Goal: Task Accomplishment & Management: Complete application form

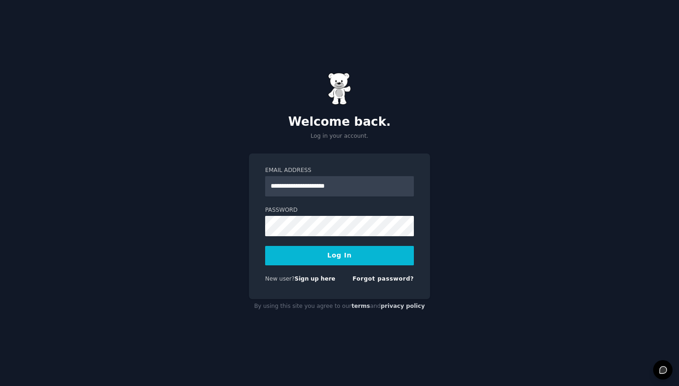
type input "**********"
click at [352, 269] on form "**********" at bounding box center [339, 226] width 149 height 120
click at [364, 249] on button "Log In" at bounding box center [339, 255] width 149 height 19
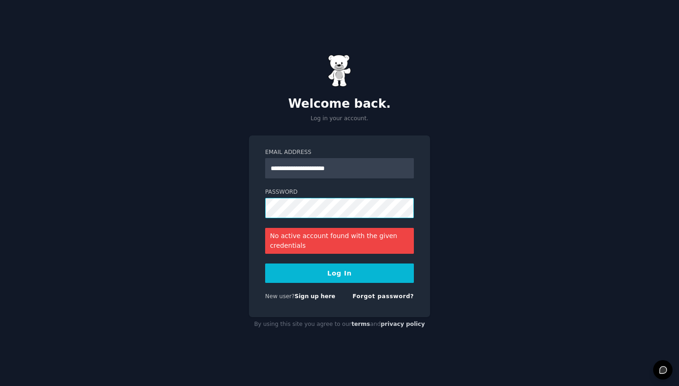
click at [265, 263] on button "Log In" at bounding box center [339, 272] width 149 height 19
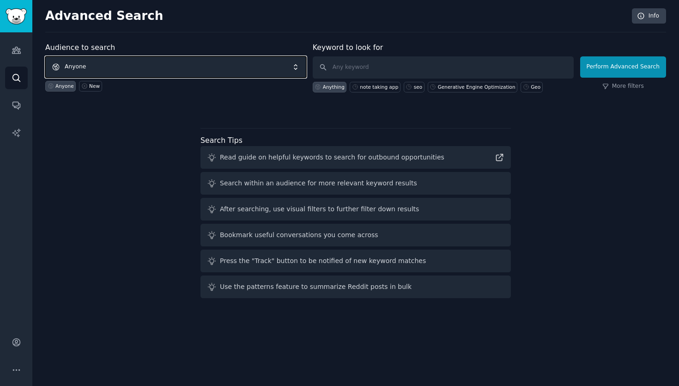
click at [293, 67] on span "Anyone" at bounding box center [175, 66] width 261 height 21
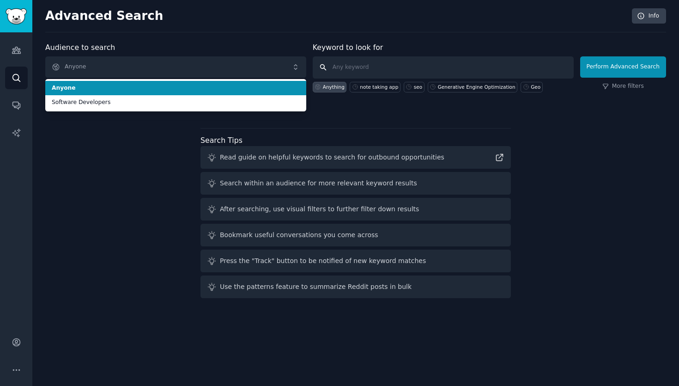
click at [337, 66] on input "text" at bounding box center [443, 67] width 261 height 22
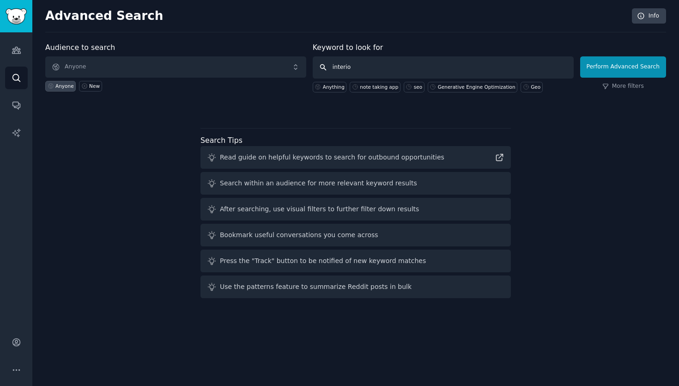
type input "interior"
click button "Perform Advanced Search" at bounding box center [623, 66] width 86 height 21
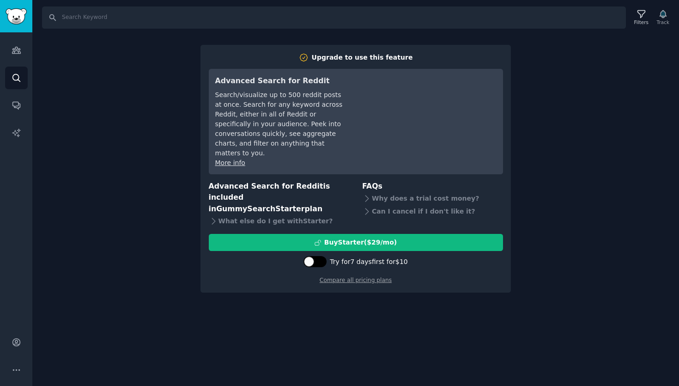
click at [324, 256] on div at bounding box center [315, 261] width 23 height 11
click at [324, 256] on div at bounding box center [320, 261] width 10 height 10
click at [324, 256] on div at bounding box center [315, 261] width 23 height 11
click at [324, 256] on div at bounding box center [320, 261] width 10 height 10
click at [324, 256] on div at bounding box center [315, 261] width 23 height 11
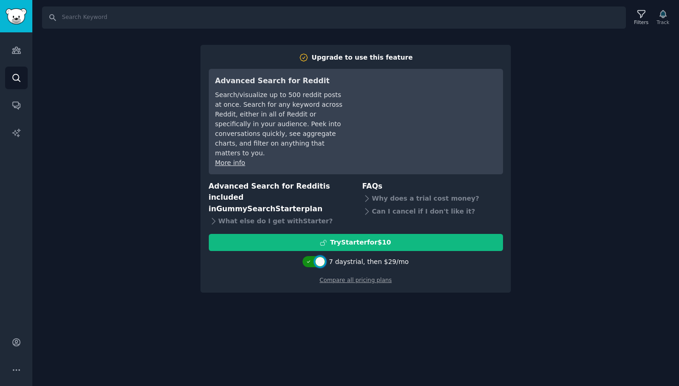
click at [324, 256] on div at bounding box center [320, 261] width 10 height 10
checkbox input "false"
click at [17, 123] on link "AI Reports" at bounding box center [16, 133] width 23 height 23
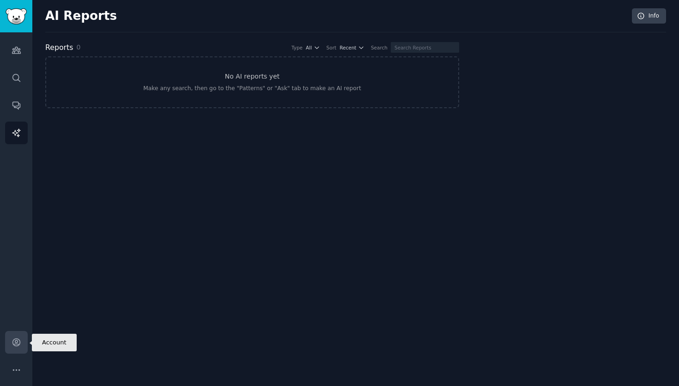
click at [10, 340] on link "Account" at bounding box center [16, 342] width 23 height 23
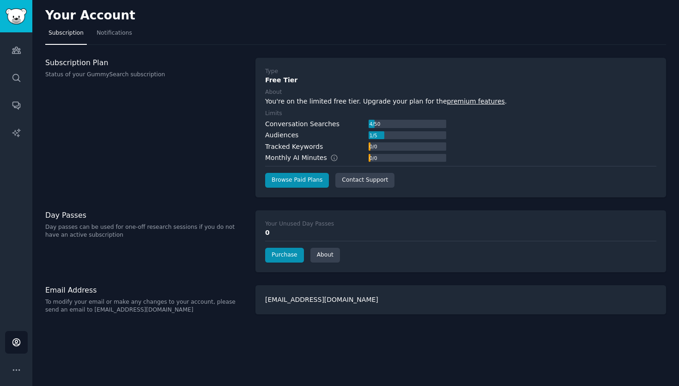
click at [302, 128] on div "Conversation Searches" at bounding box center [302, 124] width 74 height 10
click at [24, 52] on link "Audiences" at bounding box center [16, 50] width 23 height 23
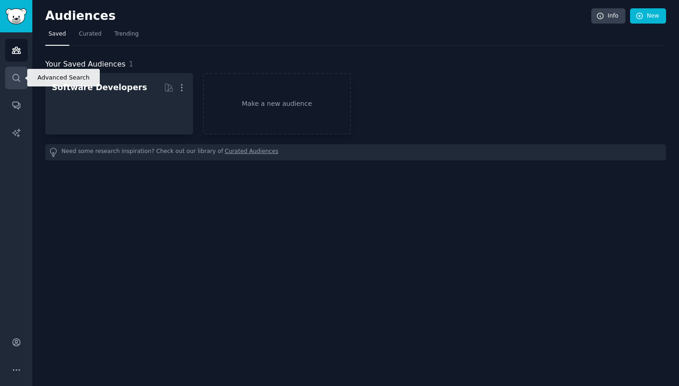
click at [26, 80] on link "Search" at bounding box center [16, 78] width 23 height 23
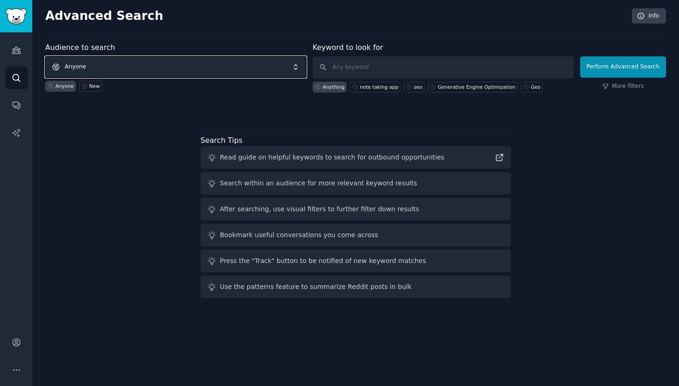
click at [217, 60] on span "Anyone" at bounding box center [175, 66] width 261 height 21
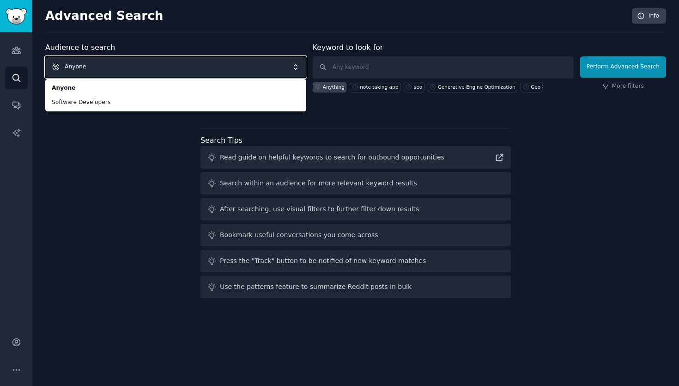
click at [223, 69] on span "Anyone" at bounding box center [175, 66] width 261 height 21
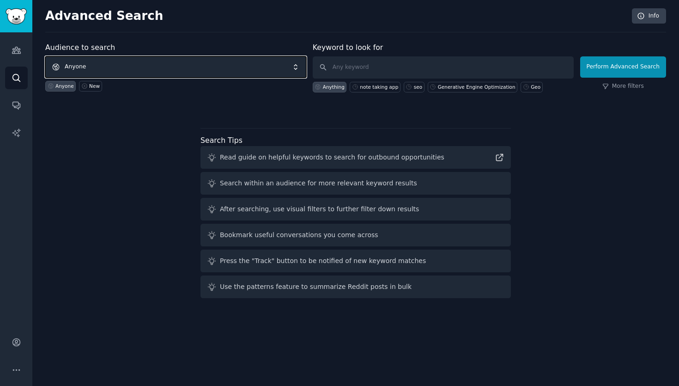
click at [223, 69] on span "Anyone" at bounding box center [175, 66] width 261 height 21
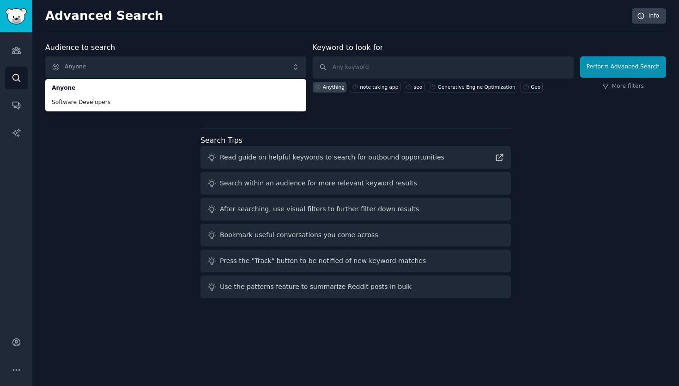
click at [93, 194] on div "Audience to search Anyone Anyone Software Developers Anyone New Keyword to look…" at bounding box center [355, 172] width 621 height 260
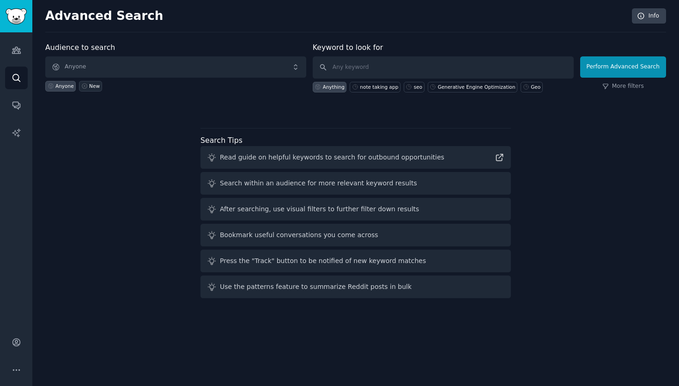
click at [82, 87] on icon at bounding box center [84, 86] width 6 height 6
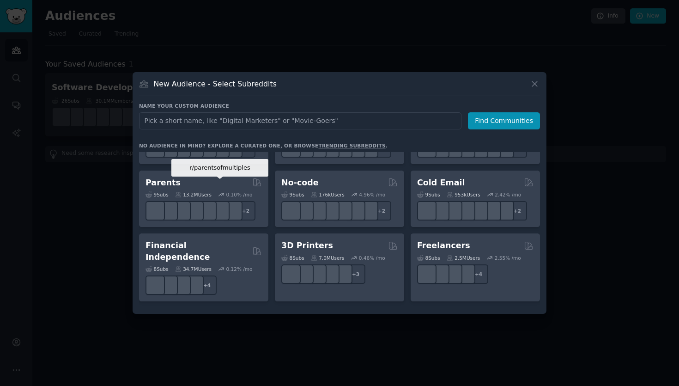
scroll to position [419, 0]
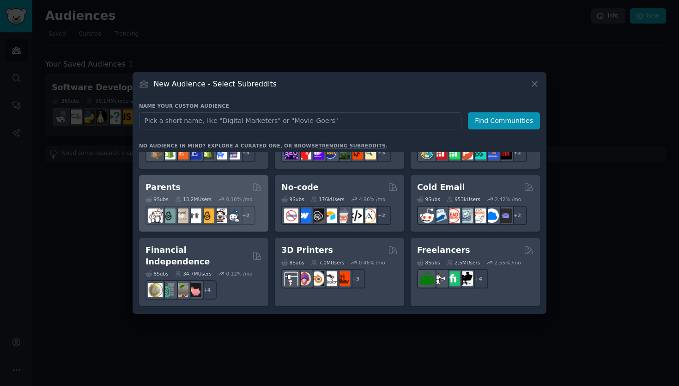
click at [212, 192] on div "Parents" at bounding box center [204, 188] width 116 height 12
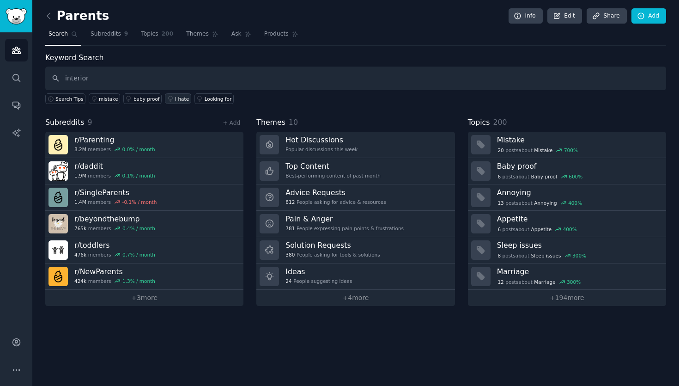
type input "interior"
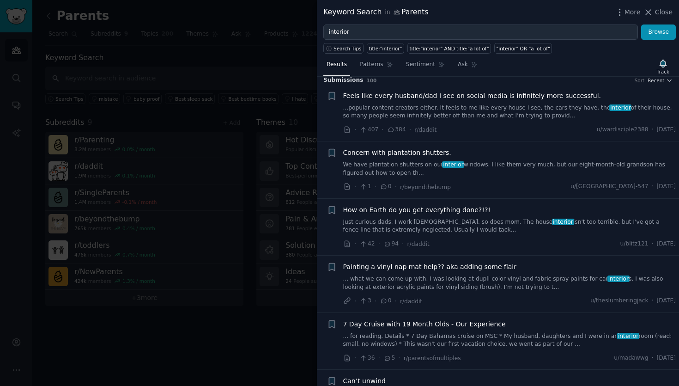
scroll to position [10, 0]
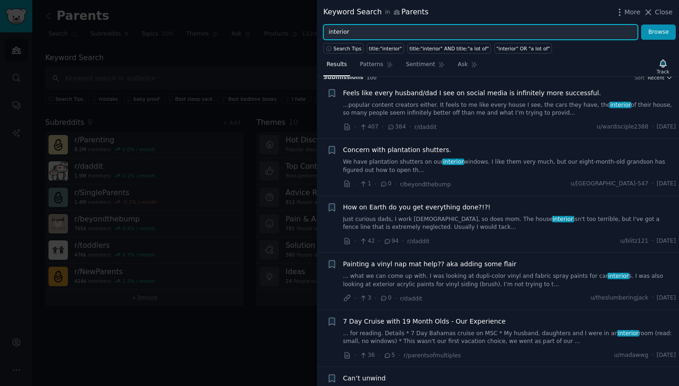
click at [406, 31] on input "interior" at bounding box center [480, 32] width 315 height 16
type input "interior designs"
click at [641, 24] on button "Browse" at bounding box center [658, 32] width 35 height 16
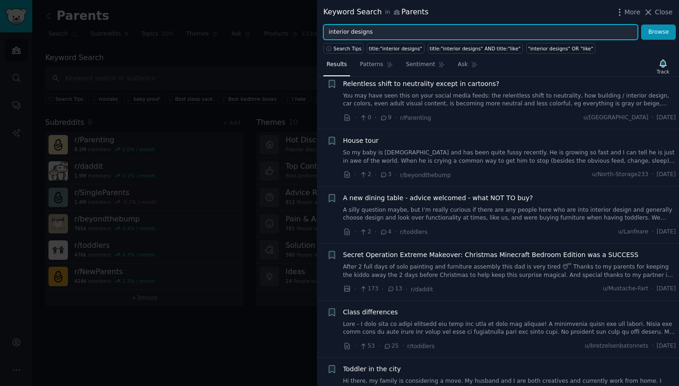
scroll to position [160, 0]
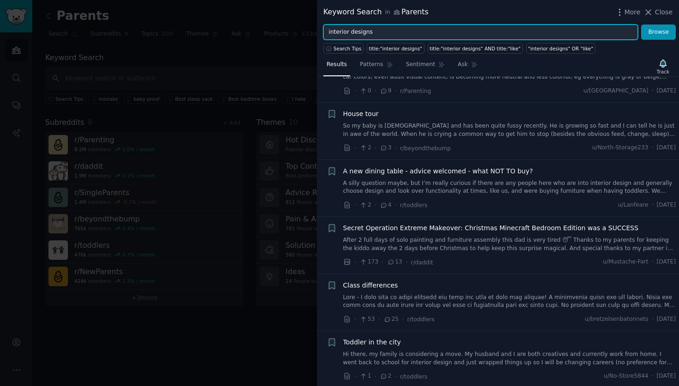
click at [589, 35] on input "interior designs" at bounding box center [480, 32] width 315 height 16
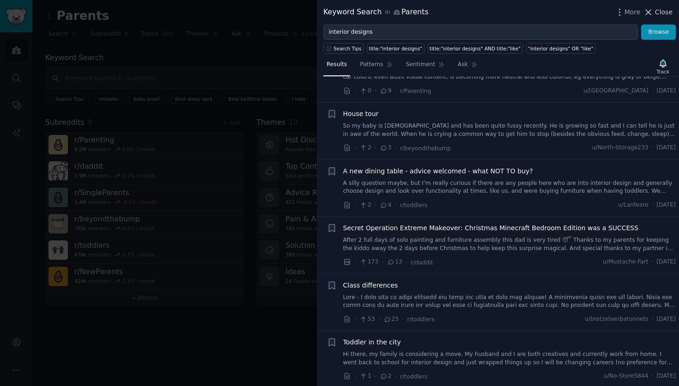
click at [664, 9] on span "Close" at bounding box center [664, 12] width 18 height 10
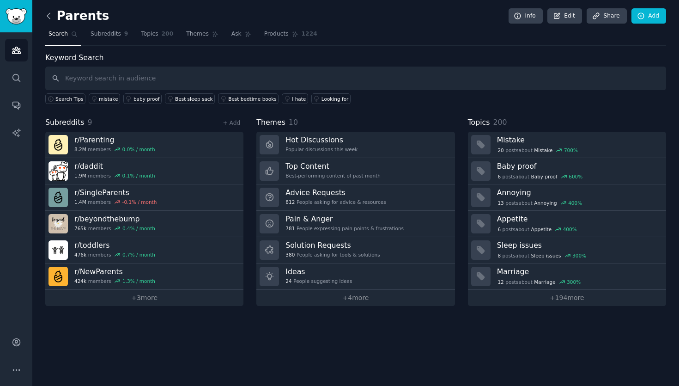
click at [49, 15] on icon at bounding box center [49, 16] width 10 height 10
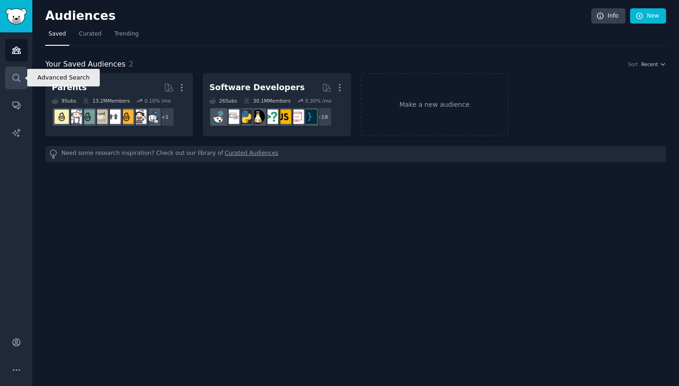
click at [24, 80] on link "Search" at bounding box center [16, 78] width 23 height 23
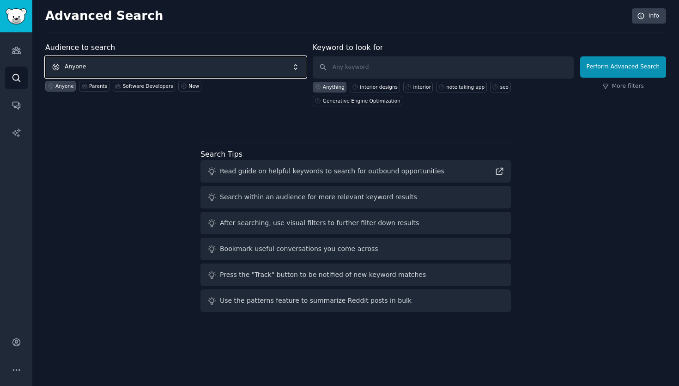
click at [153, 72] on span "Anyone" at bounding box center [175, 66] width 261 height 21
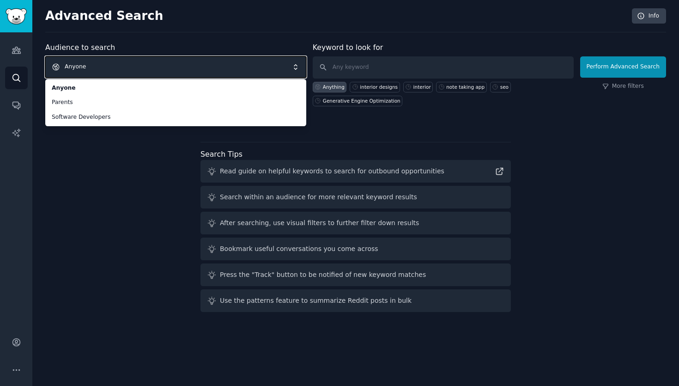
click at [127, 73] on span "Anyone" at bounding box center [175, 66] width 261 height 21
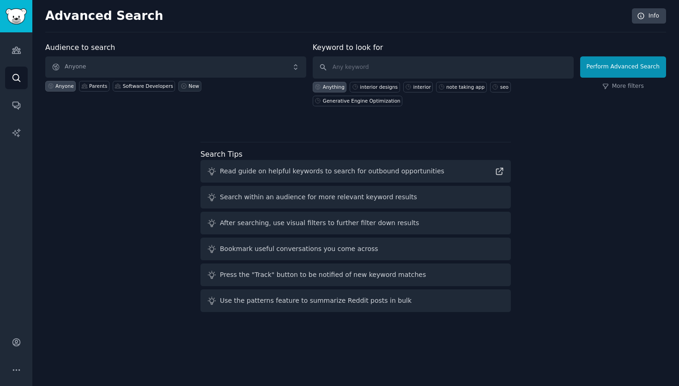
click at [188, 84] on div "New" at bounding box center [193, 86] width 11 height 6
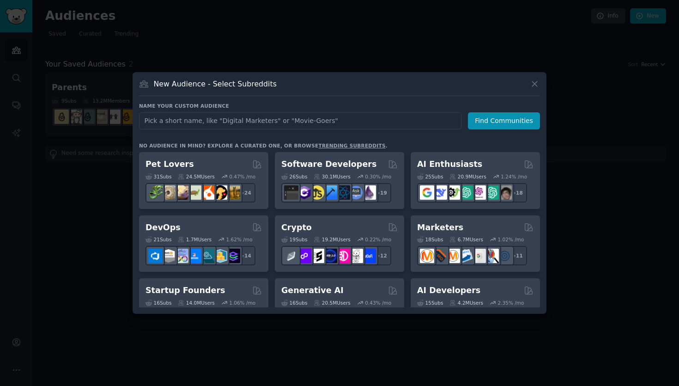
click at [279, 122] on input "text" at bounding box center [300, 120] width 322 height 17
type input "h"
type input "home"
click button "Find Communities" at bounding box center [504, 120] width 72 height 17
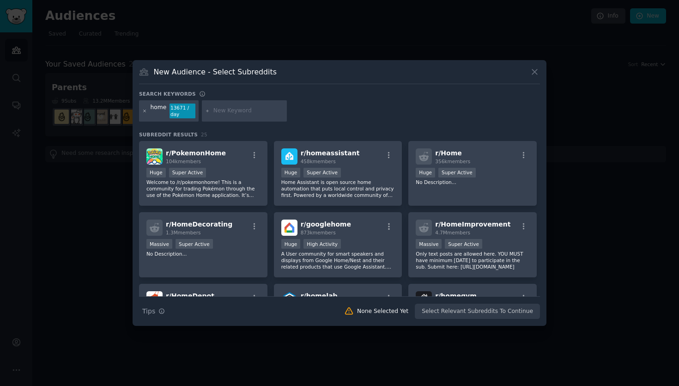
click at [146, 111] on icon at bounding box center [144, 111] width 5 height 5
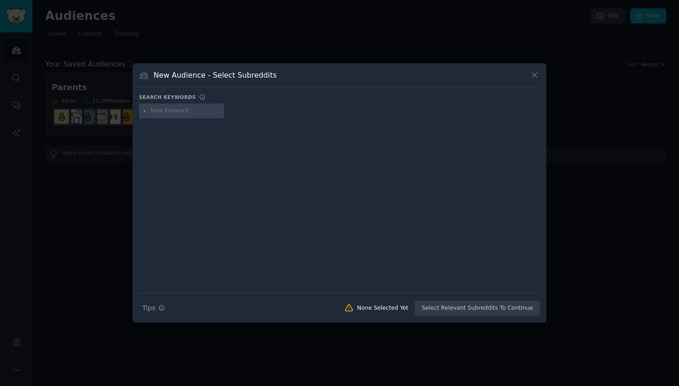
click at [166, 110] on input "text" at bounding box center [186, 111] width 70 height 8
